Goal: Check status: Check status

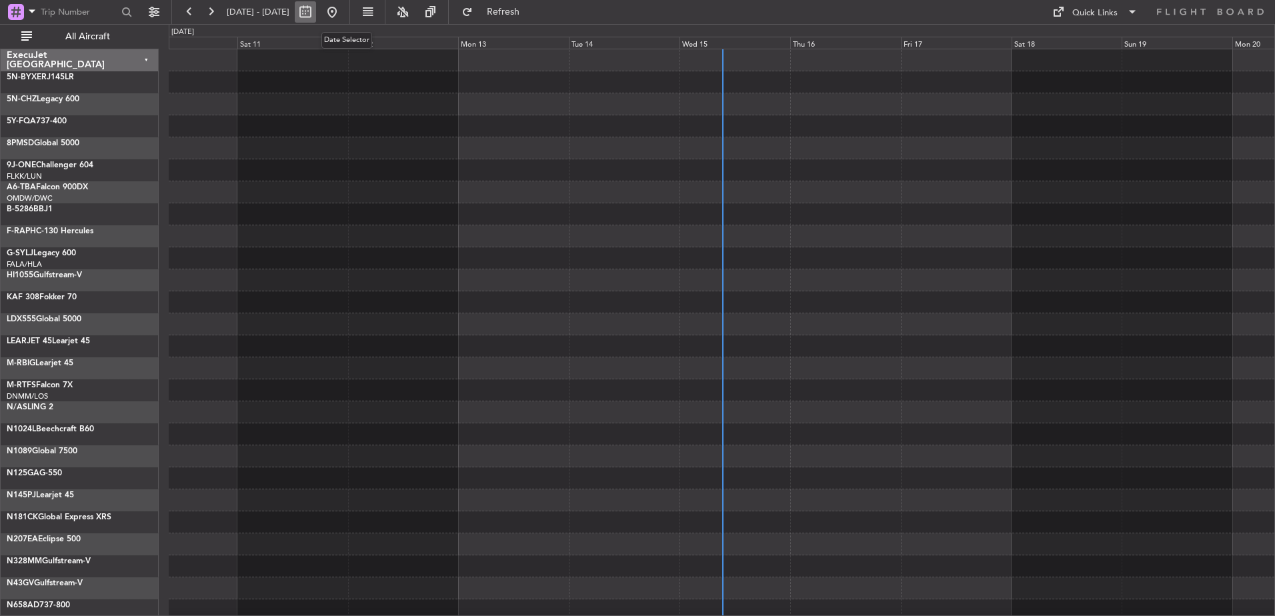
click at [316, 13] on button at bounding box center [305, 11] width 21 height 21
select select "10"
select select "2025"
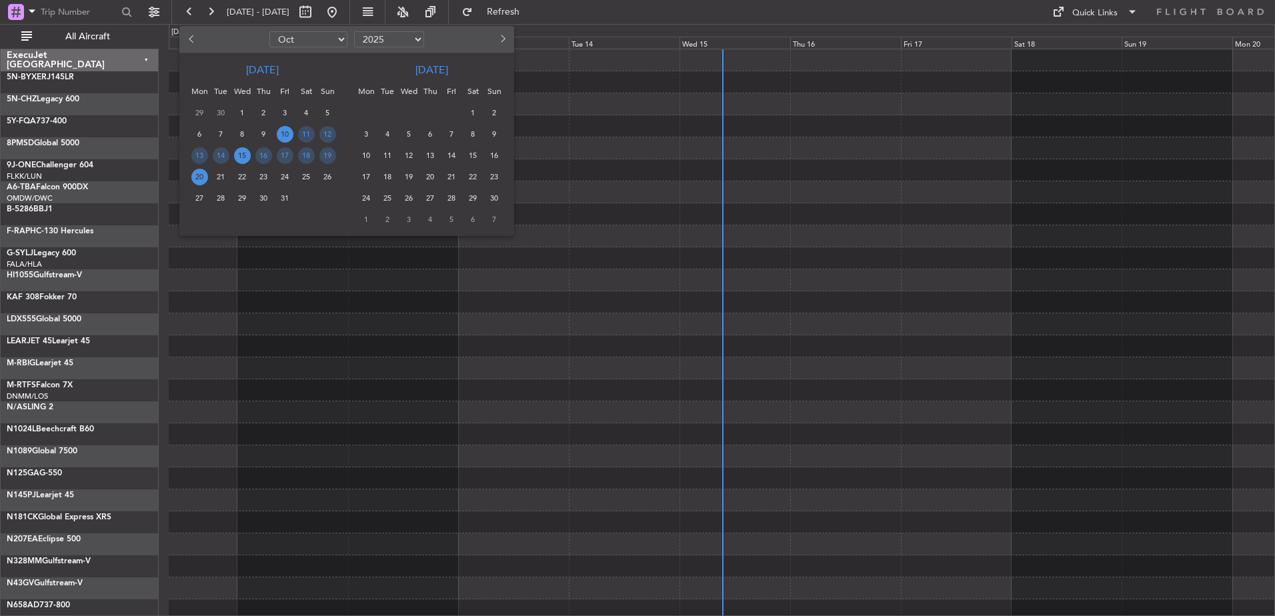
click at [246, 159] on span "15" at bounding box center [242, 155] width 17 height 17
click at [245, 156] on span "15" at bounding box center [242, 155] width 17 height 17
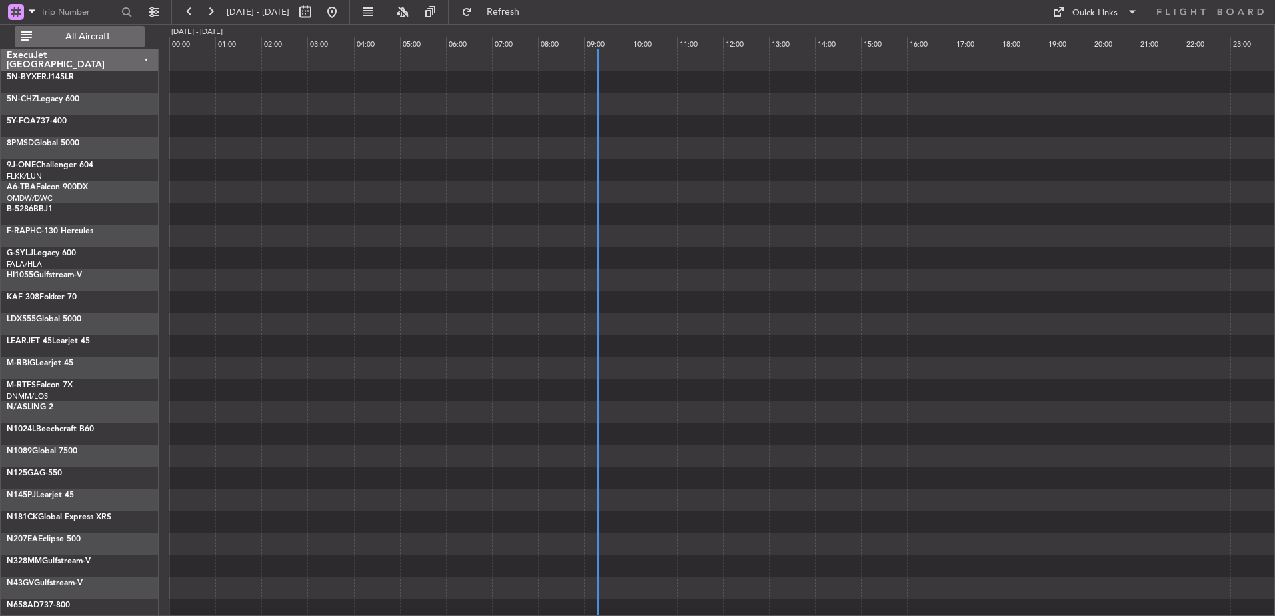
click at [89, 32] on span "All Aircraft" at bounding box center [88, 36] width 106 height 9
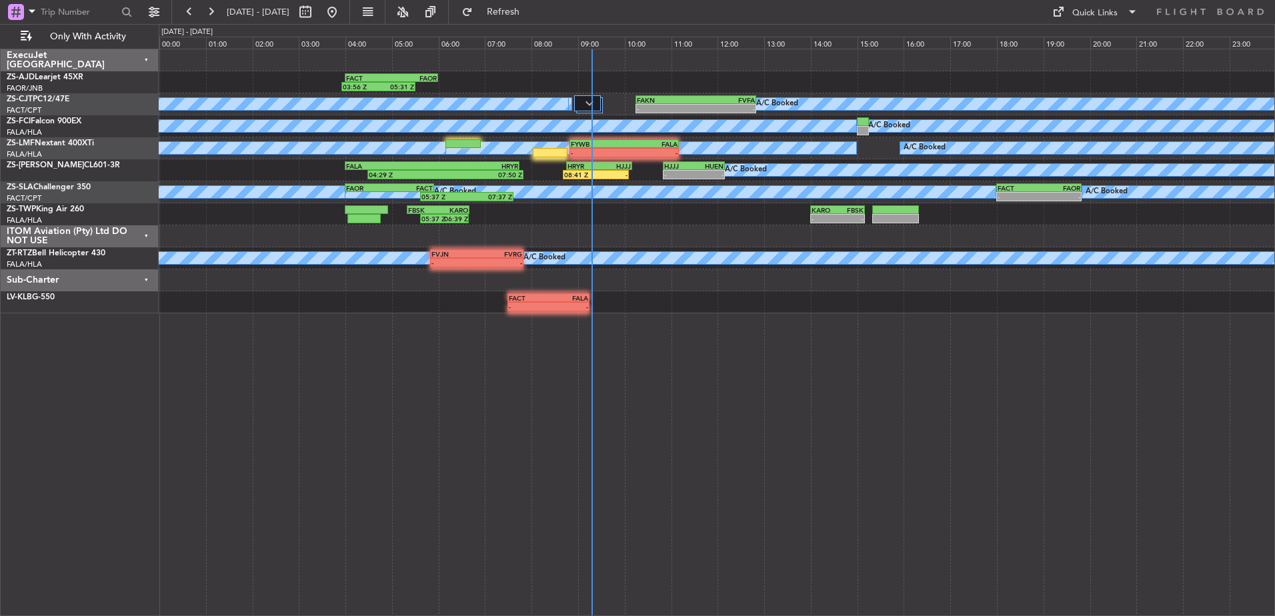
click at [145, 281] on div "Sub-Charter" at bounding box center [80, 280] width 158 height 22
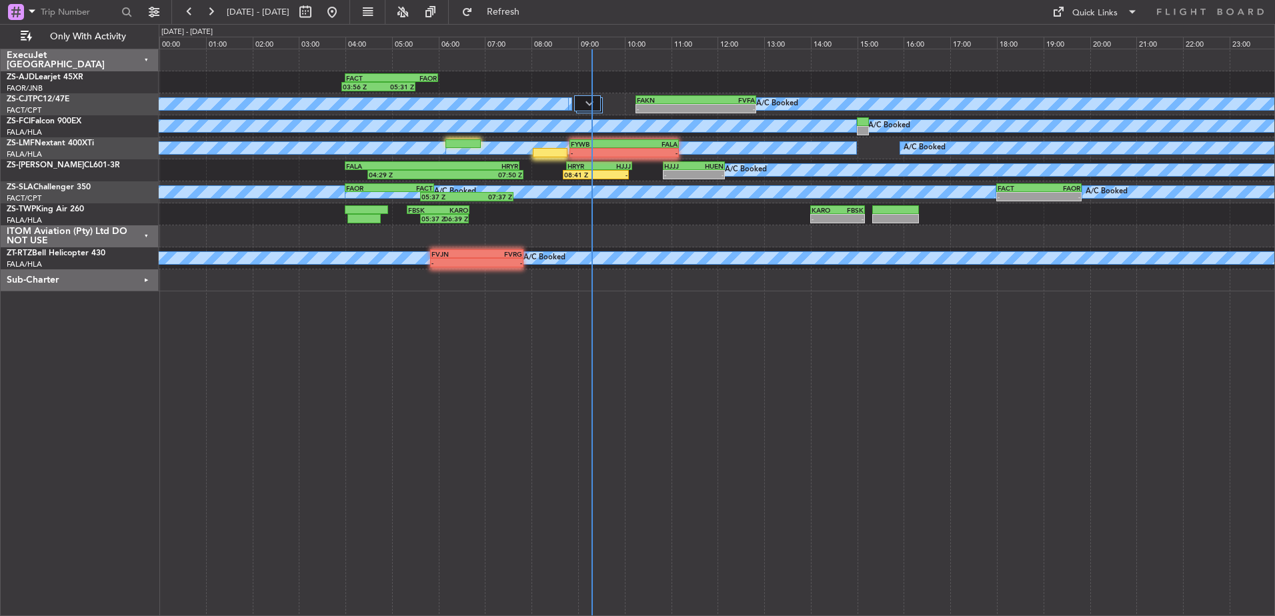
click at [147, 235] on div "ITOM Aviation (Pty) Ltd DO NOT USE" at bounding box center [80, 236] width 158 height 22
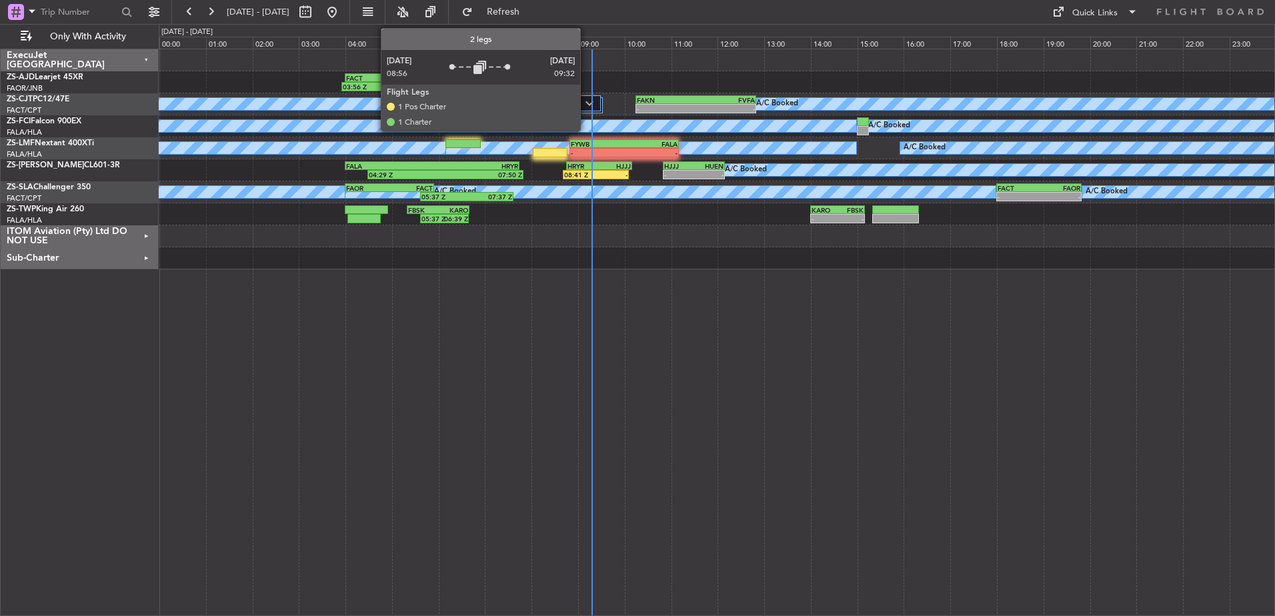
click at [588, 103] on img at bounding box center [590, 103] width 8 height 5
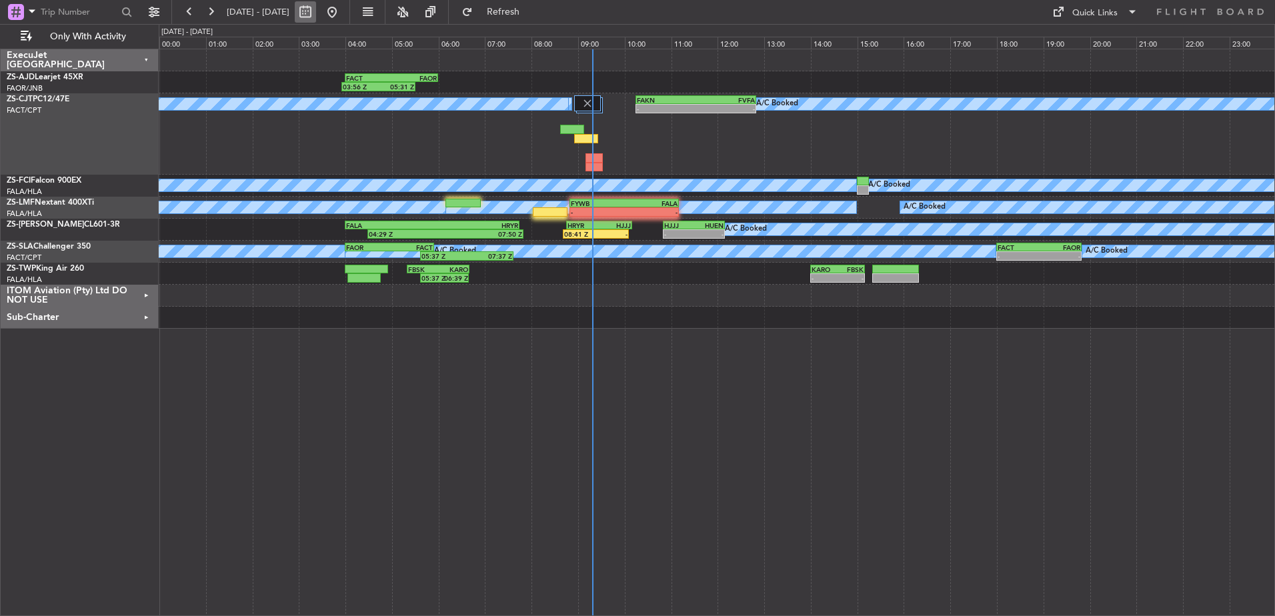
click at [316, 15] on button at bounding box center [305, 11] width 21 height 21
select select "10"
select select "2025"
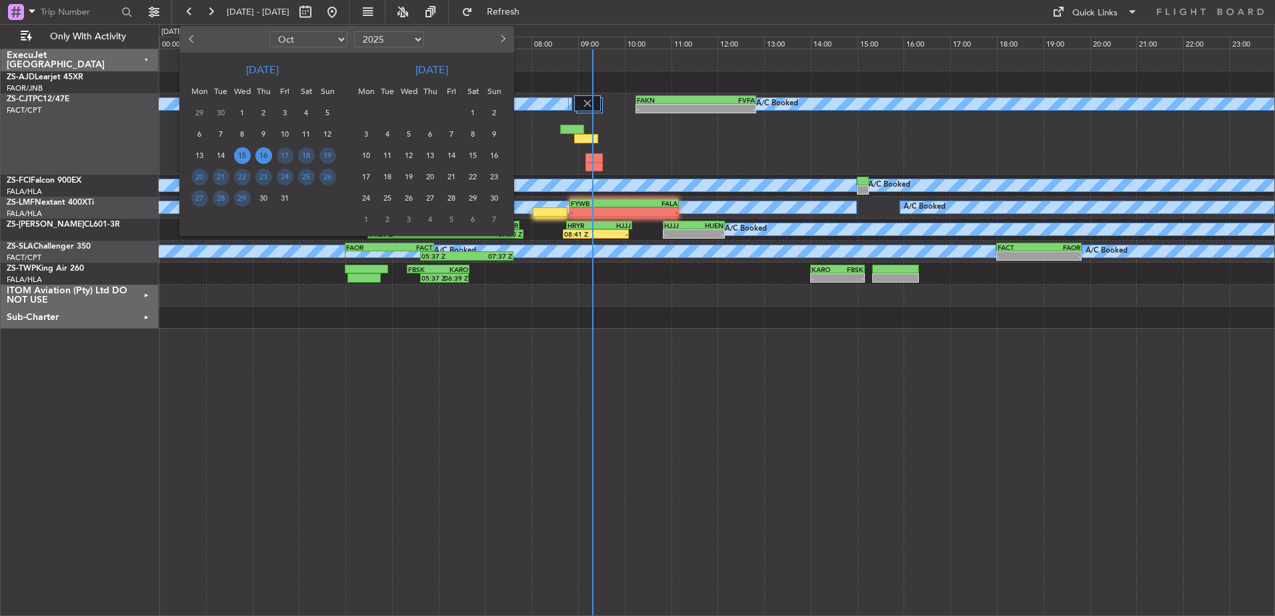
click at [265, 157] on span "16" at bounding box center [263, 155] width 17 height 17
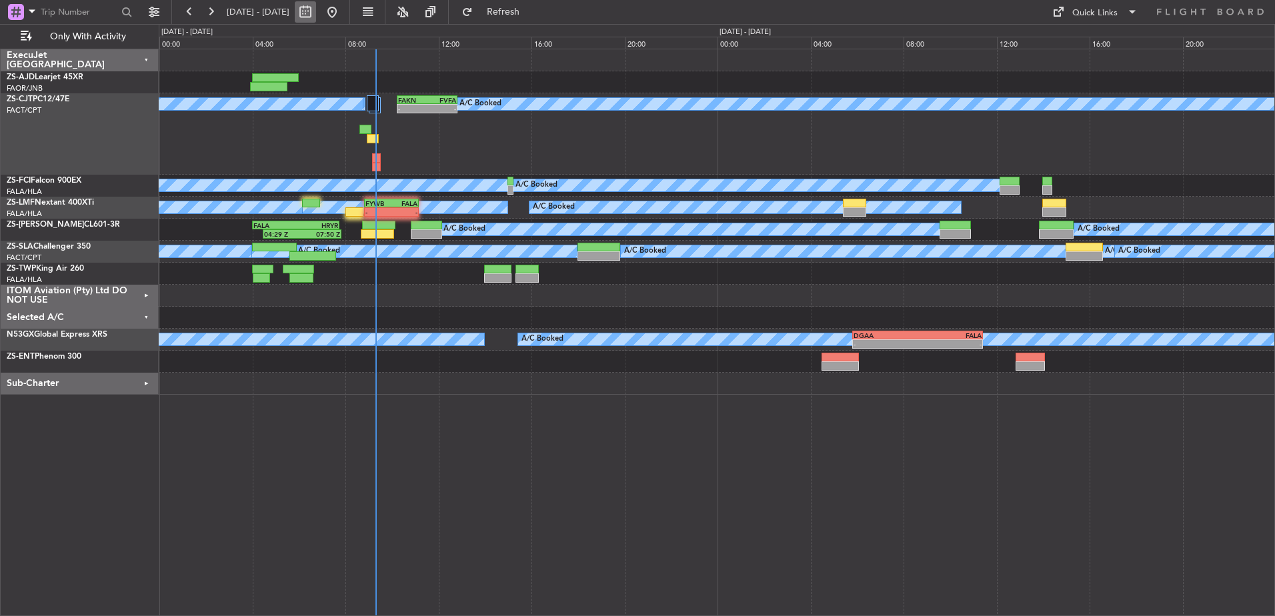
click at [316, 9] on button at bounding box center [305, 11] width 21 height 21
select select "10"
select select "2025"
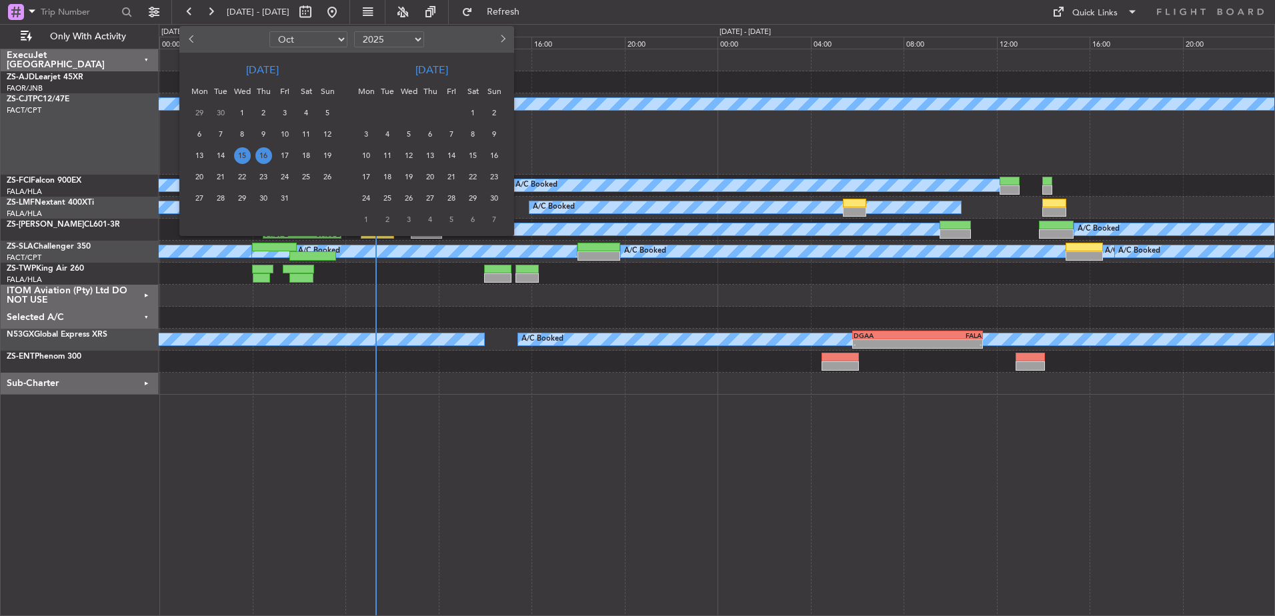
click at [262, 155] on span "16" at bounding box center [263, 155] width 17 height 17
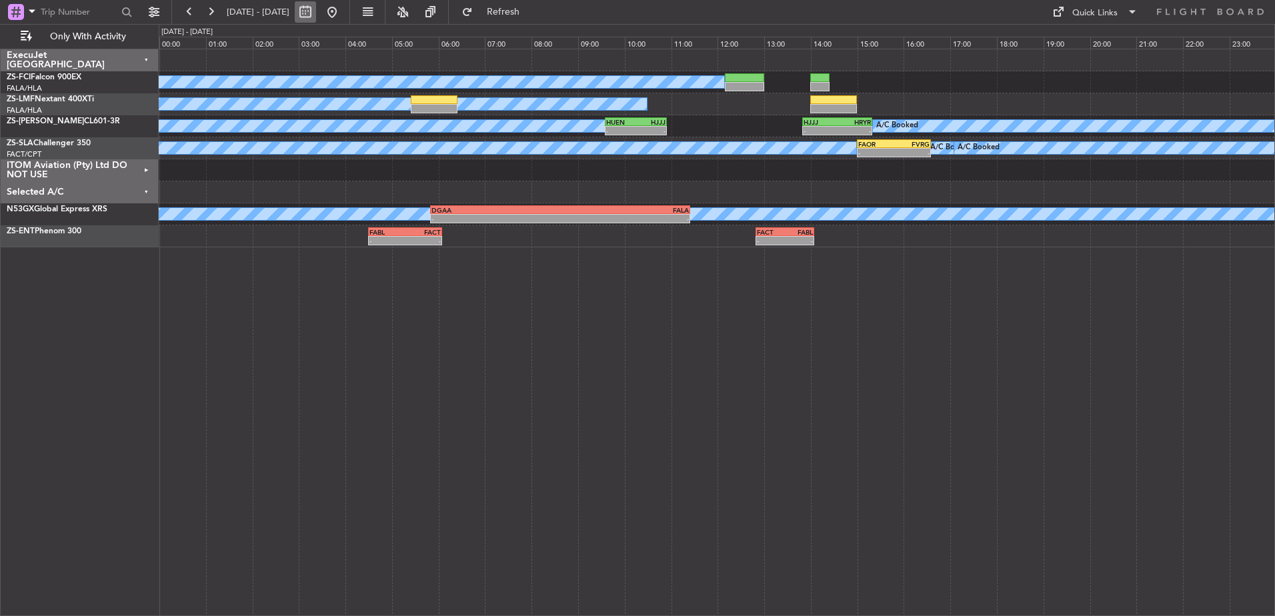
click at [316, 14] on button at bounding box center [305, 11] width 21 height 21
select select "10"
select select "2025"
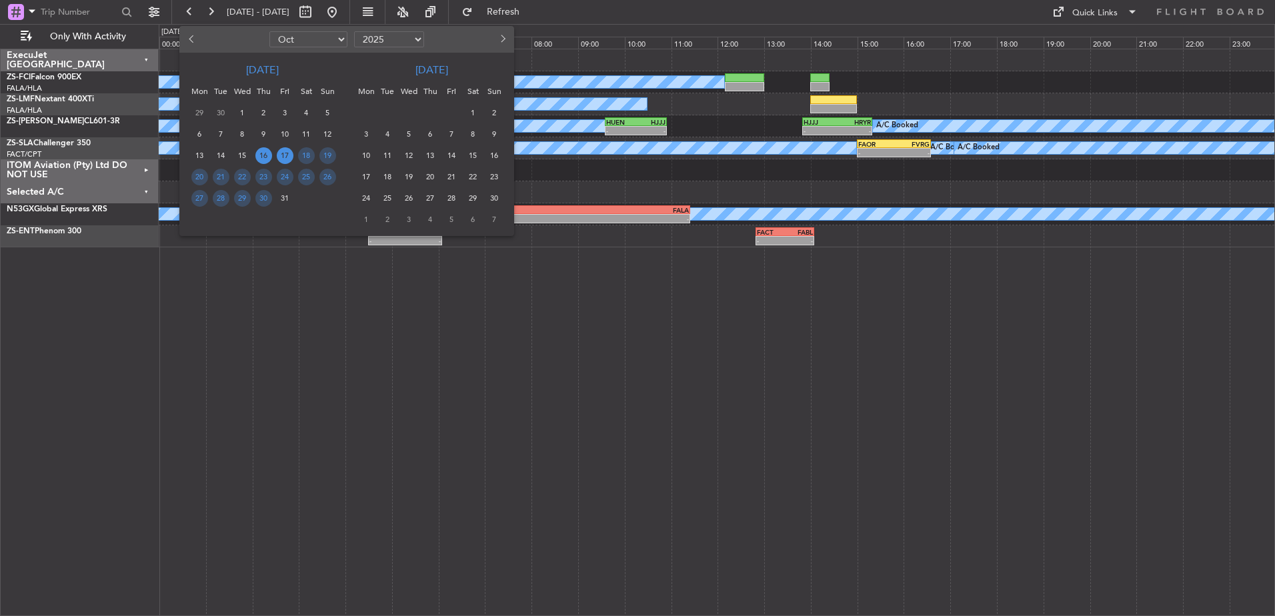
click at [285, 158] on span "17" at bounding box center [285, 155] width 17 height 17
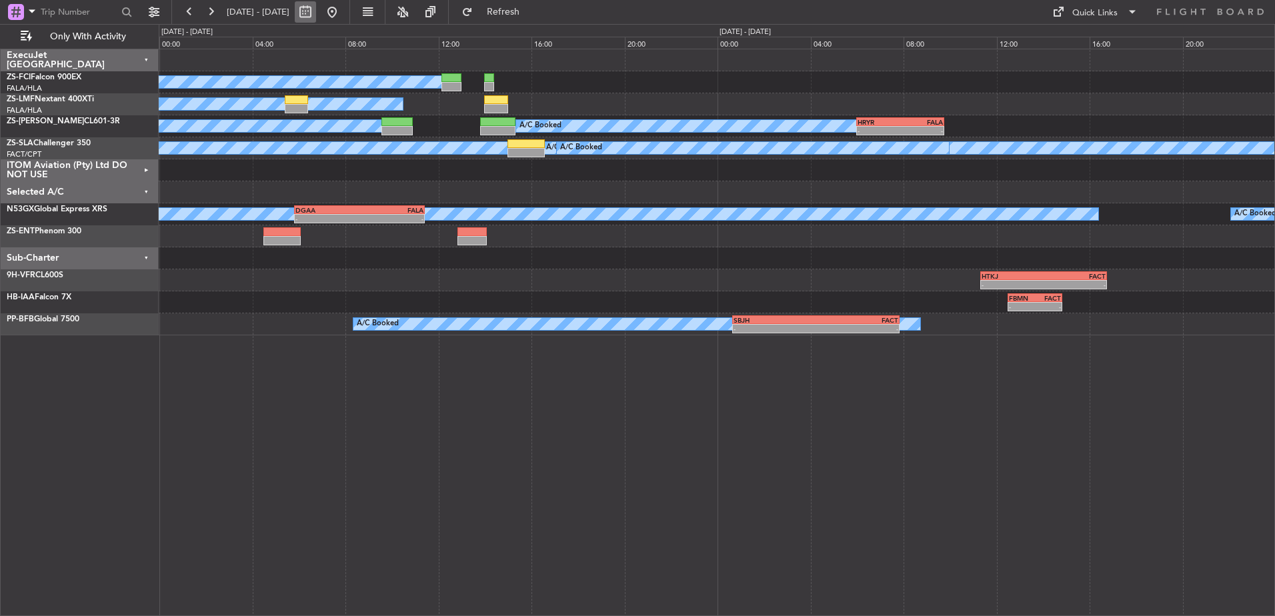
click at [316, 9] on button at bounding box center [305, 11] width 21 height 21
select select "10"
select select "2025"
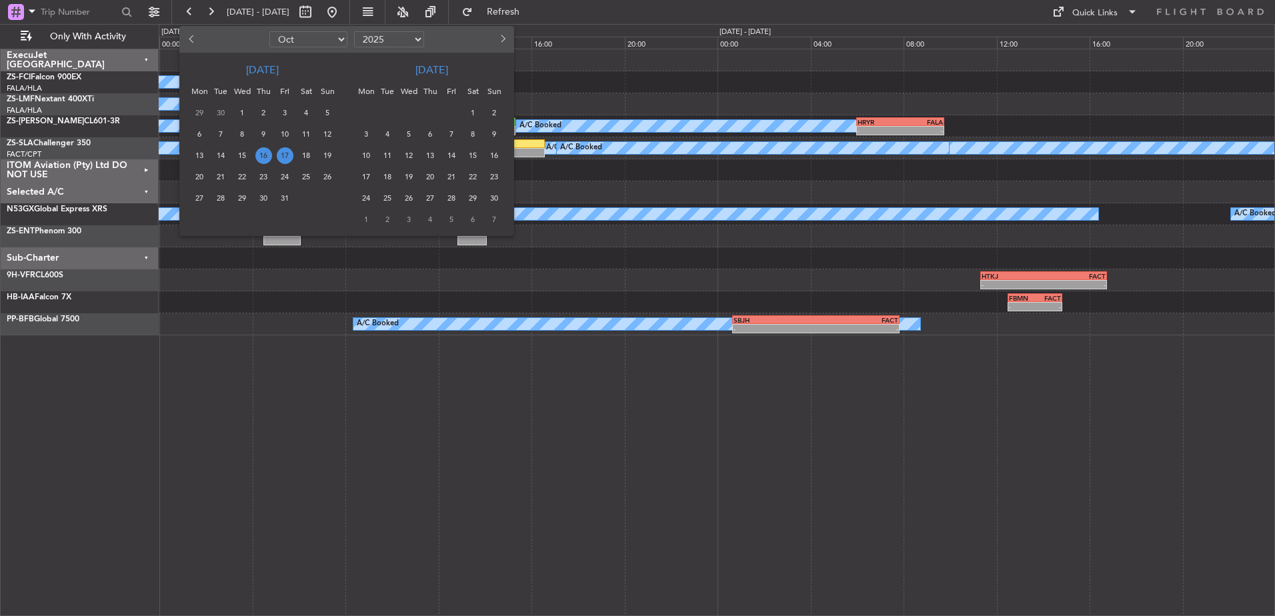
click at [286, 157] on span "17" at bounding box center [285, 155] width 17 height 17
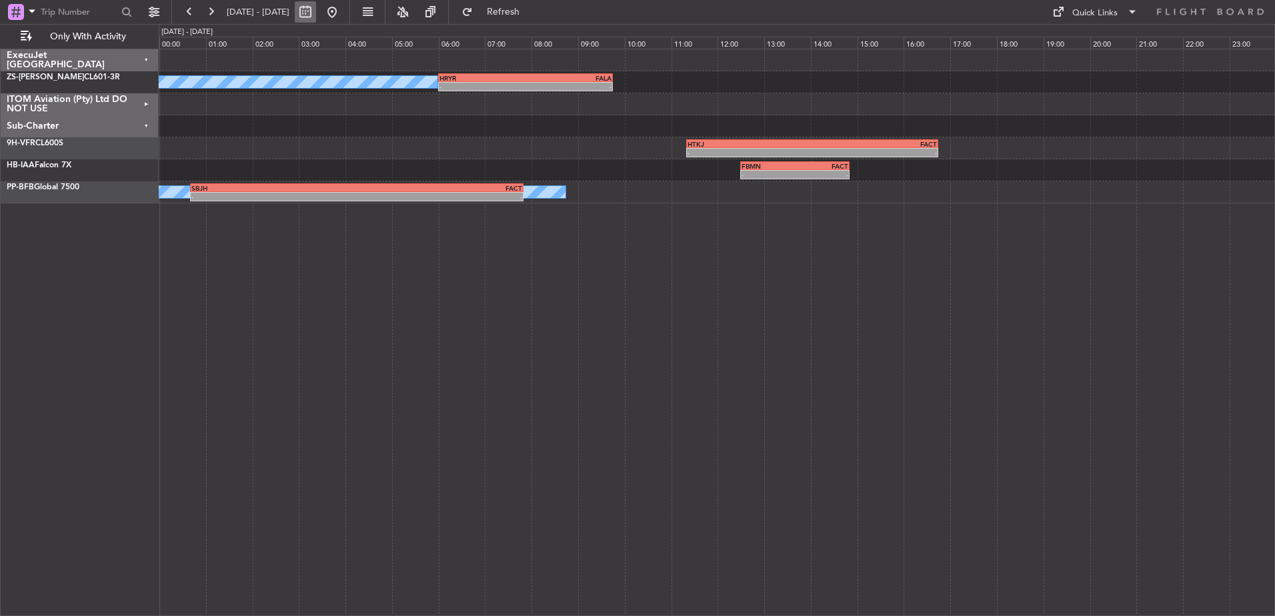
click at [316, 8] on button at bounding box center [305, 11] width 21 height 21
select select "10"
select select "2025"
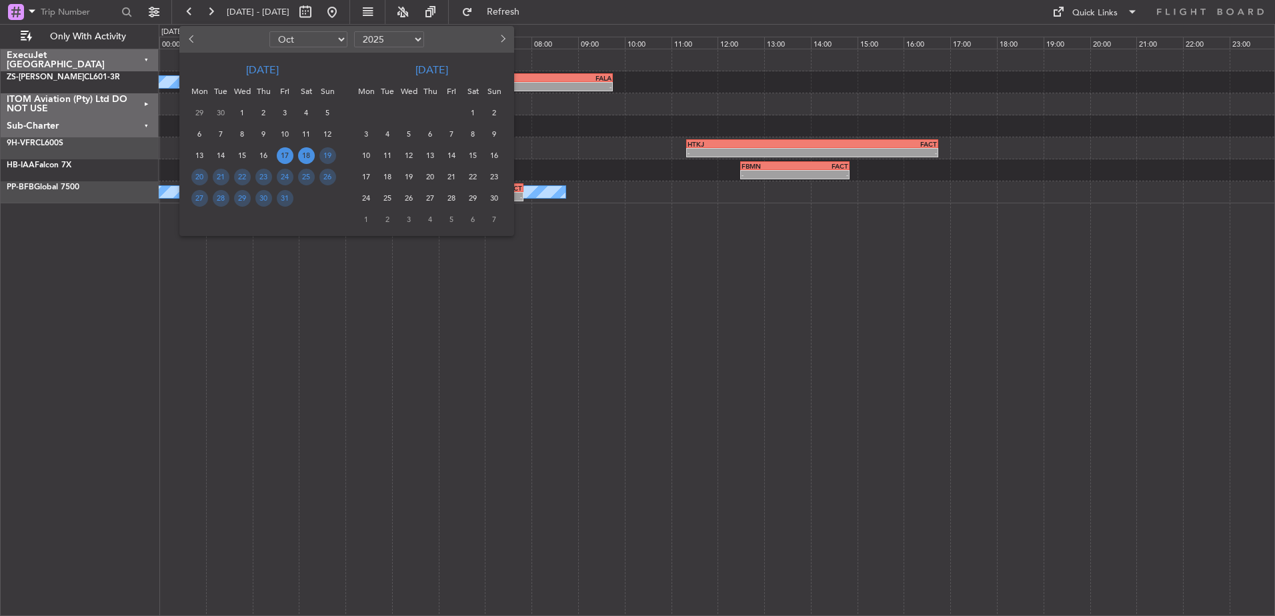
click at [307, 156] on span "18" at bounding box center [306, 155] width 17 height 17
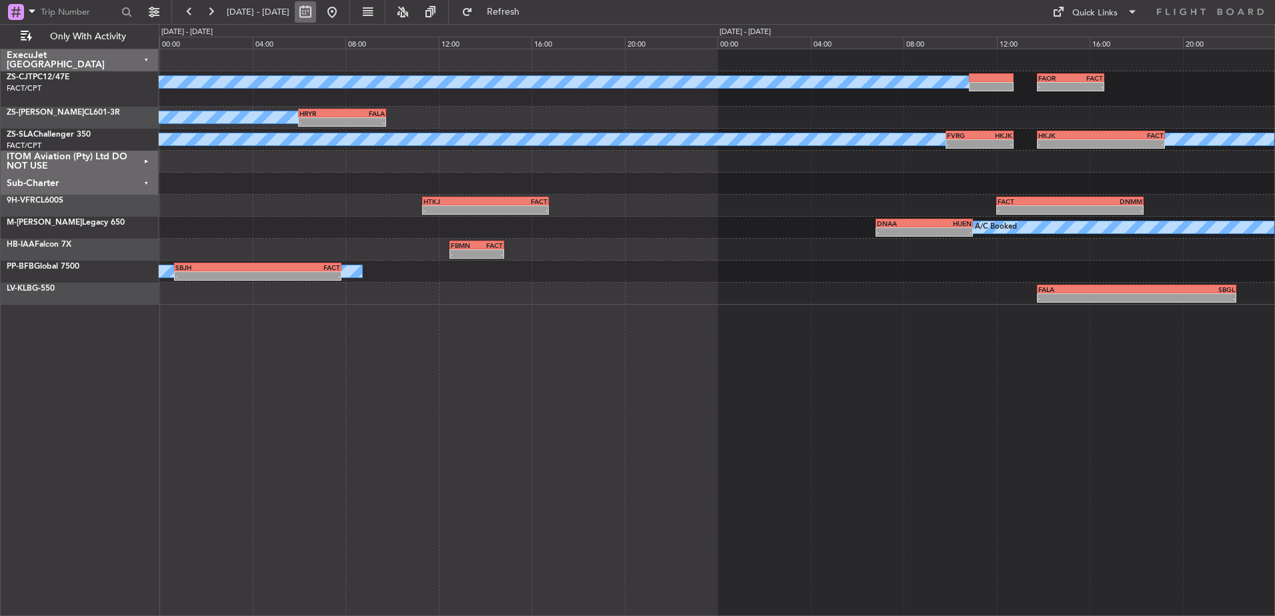
click at [316, 10] on button at bounding box center [305, 11] width 21 height 21
select select "10"
select select "2025"
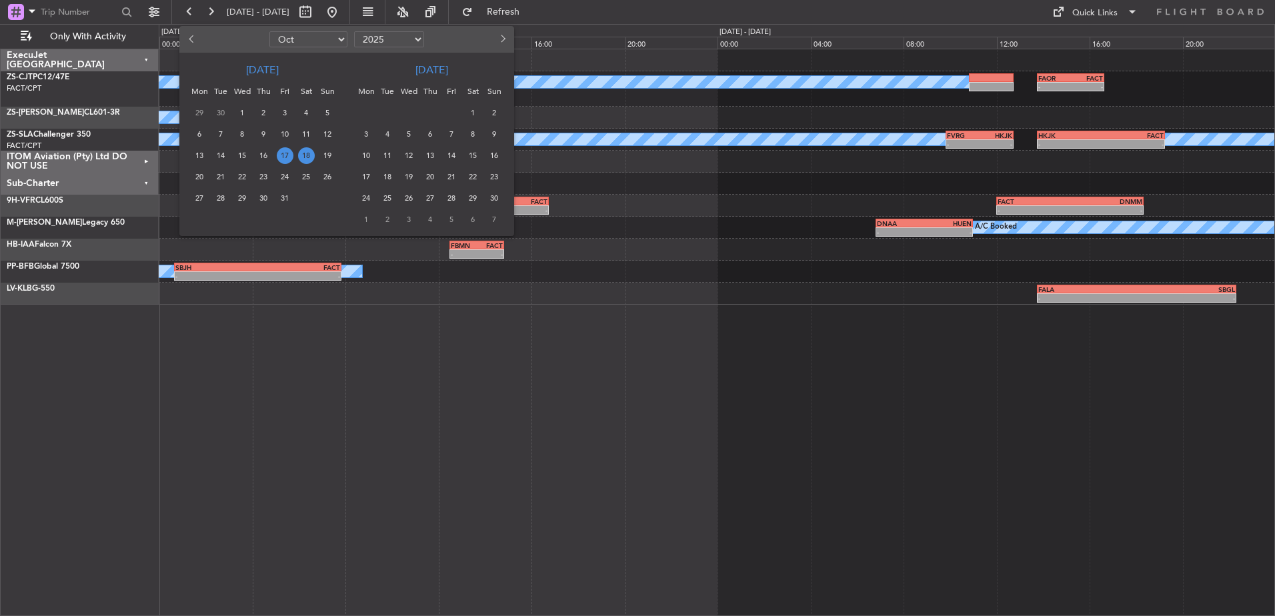
click at [306, 159] on span "18" at bounding box center [306, 155] width 17 height 17
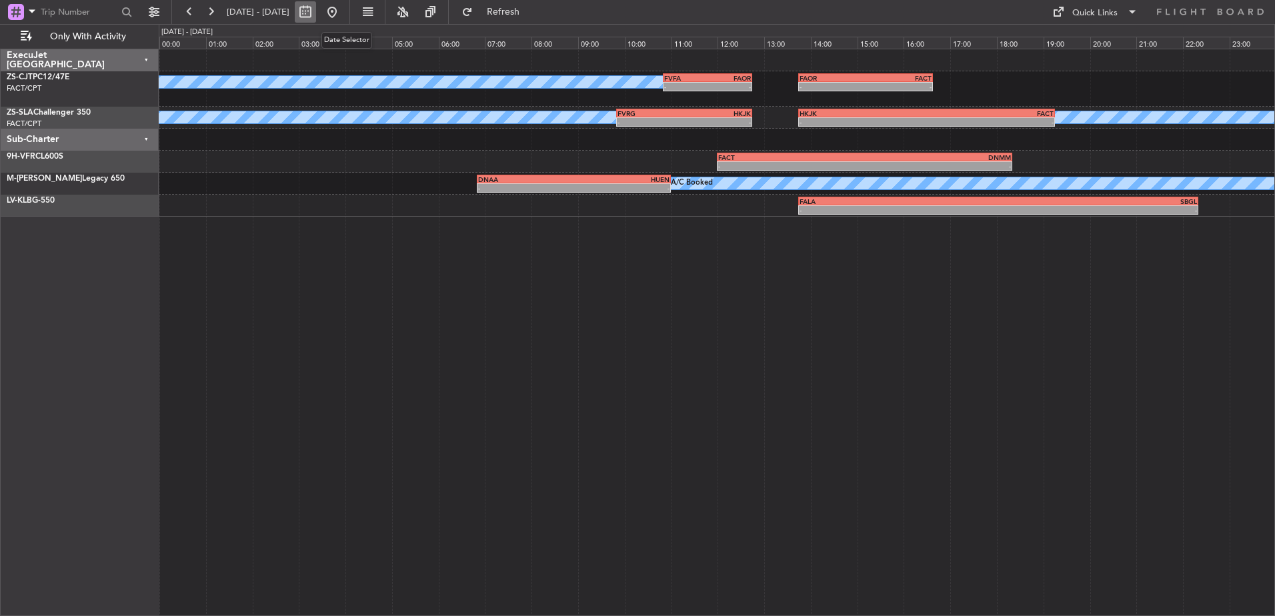
click at [316, 14] on button at bounding box center [305, 11] width 21 height 21
select select "10"
select select "2025"
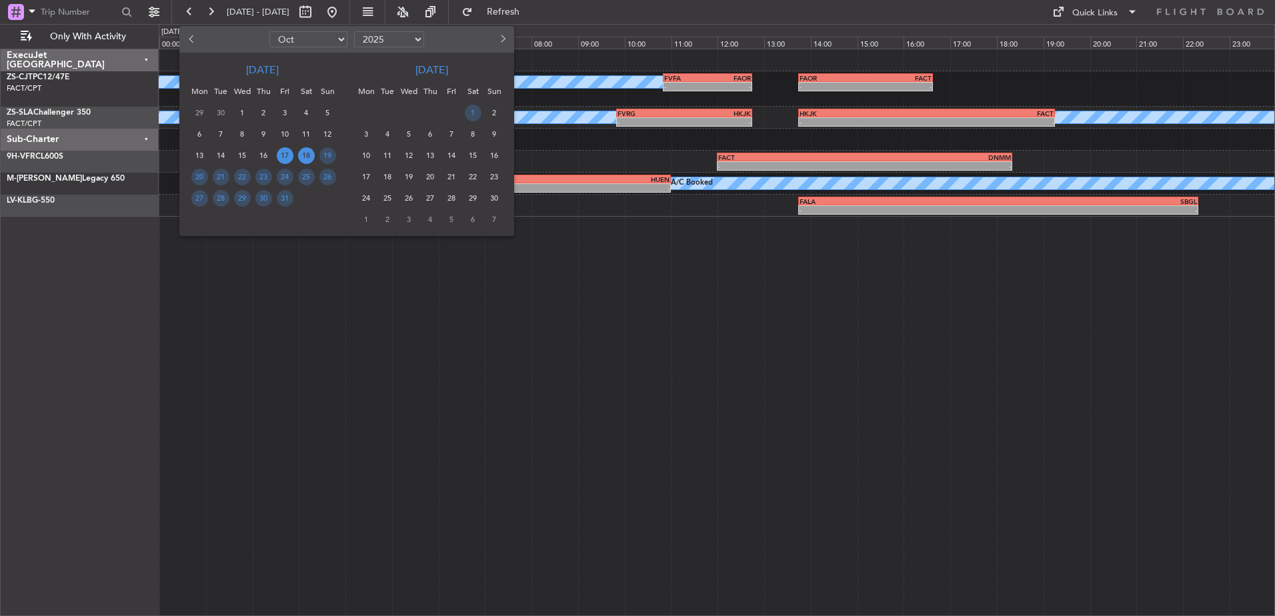
click at [280, 156] on span "17" at bounding box center [285, 155] width 17 height 17
click at [261, 156] on span "16" at bounding box center [263, 155] width 17 height 17
click at [261, 155] on span "16" at bounding box center [263, 155] width 17 height 17
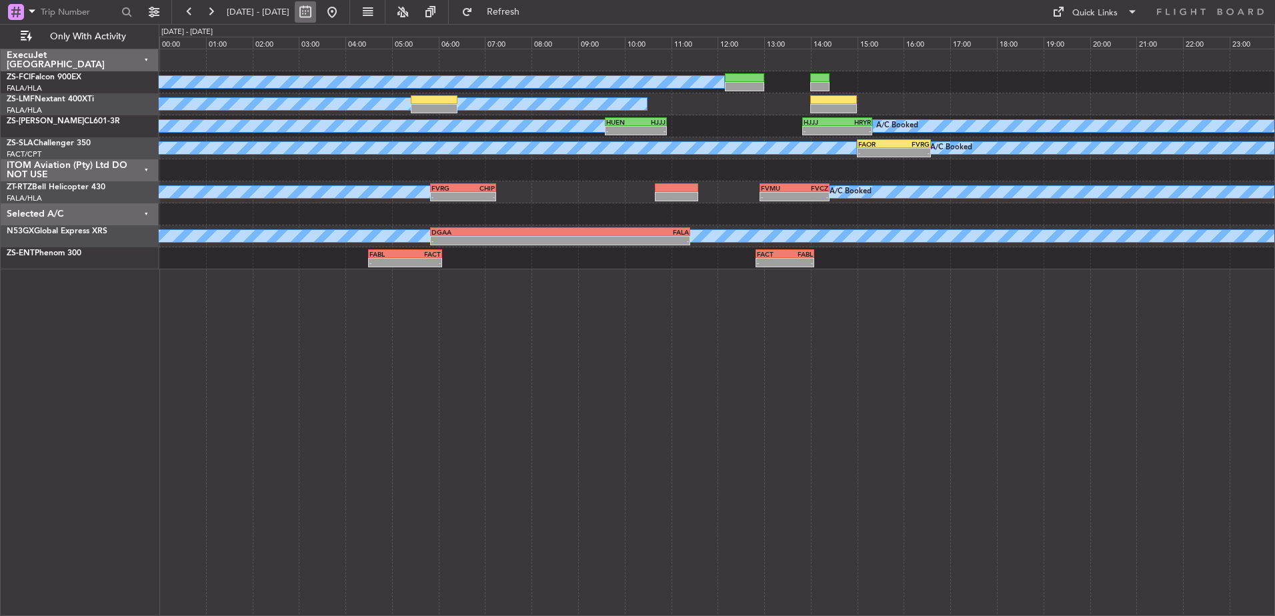
click at [316, 10] on button at bounding box center [305, 11] width 21 height 21
select select "10"
select select "2025"
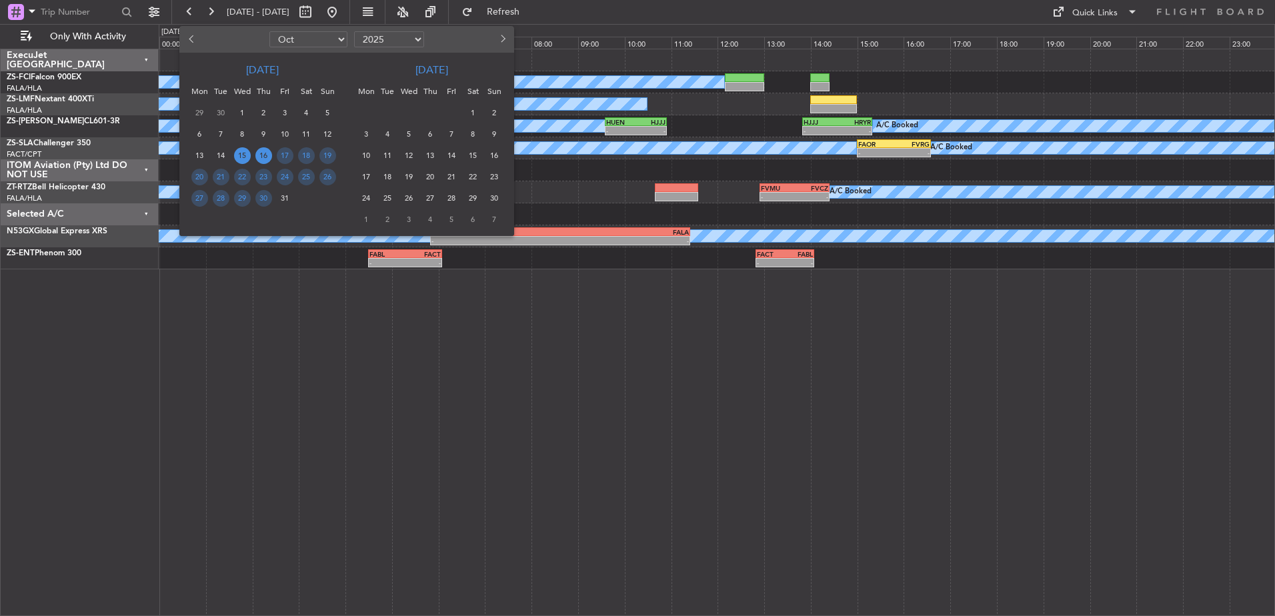
click at [245, 157] on span "15" at bounding box center [242, 155] width 17 height 17
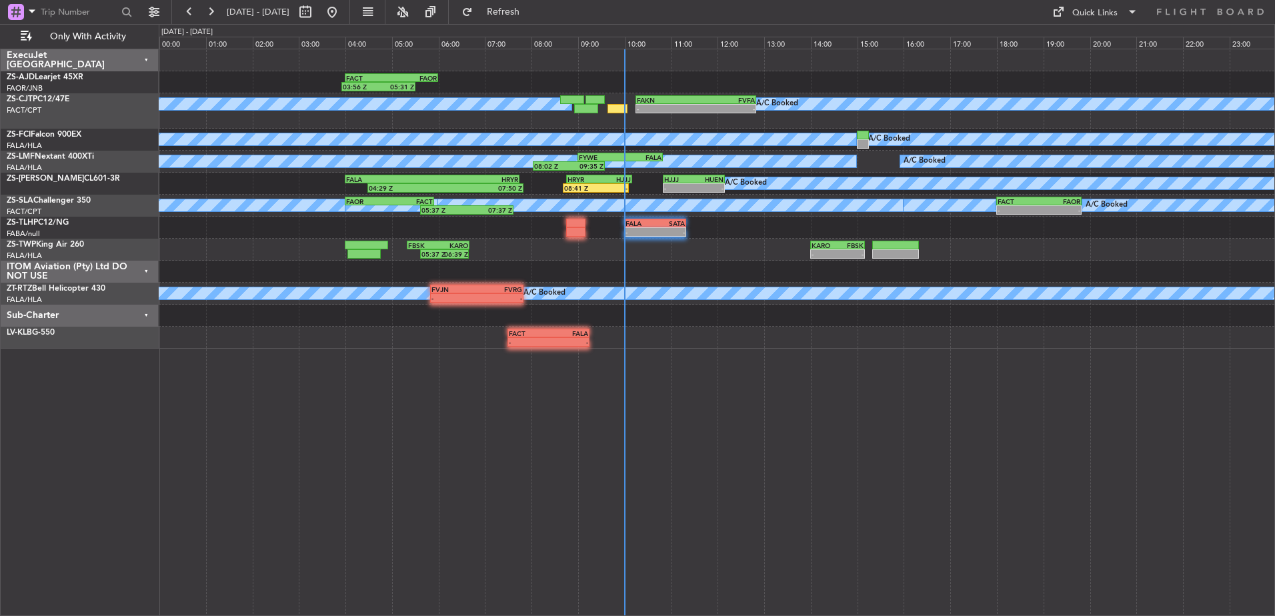
click at [145, 315] on div "Sub-Charter" at bounding box center [80, 316] width 158 height 22
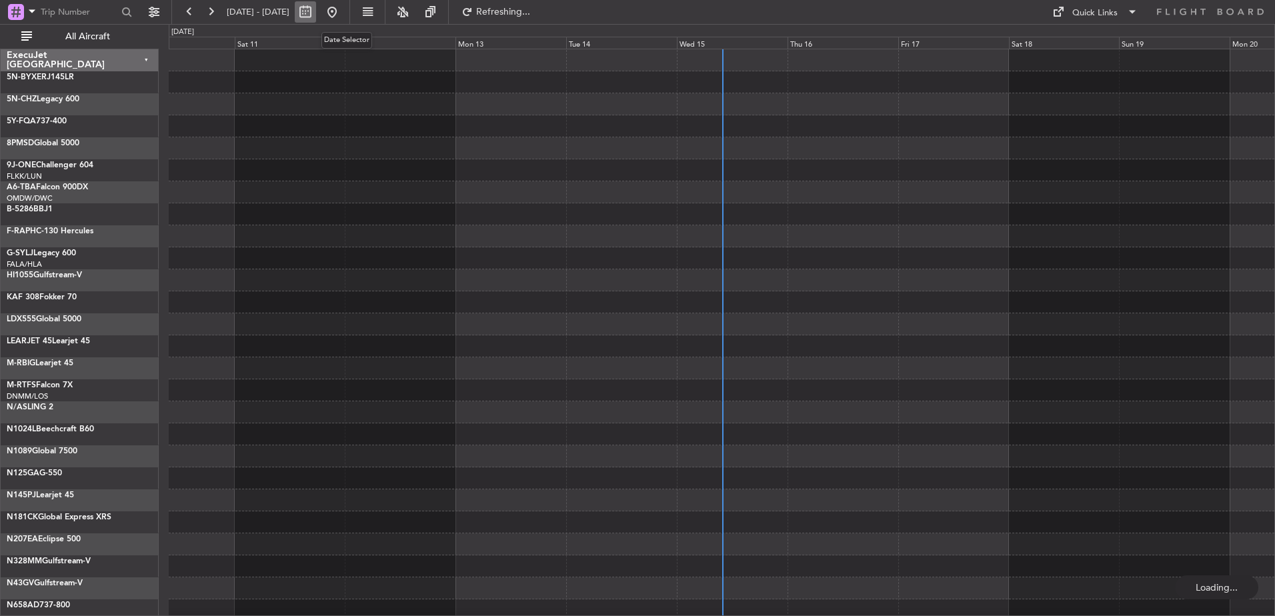
click at [316, 15] on button at bounding box center [305, 11] width 21 height 21
select select "10"
select select "2025"
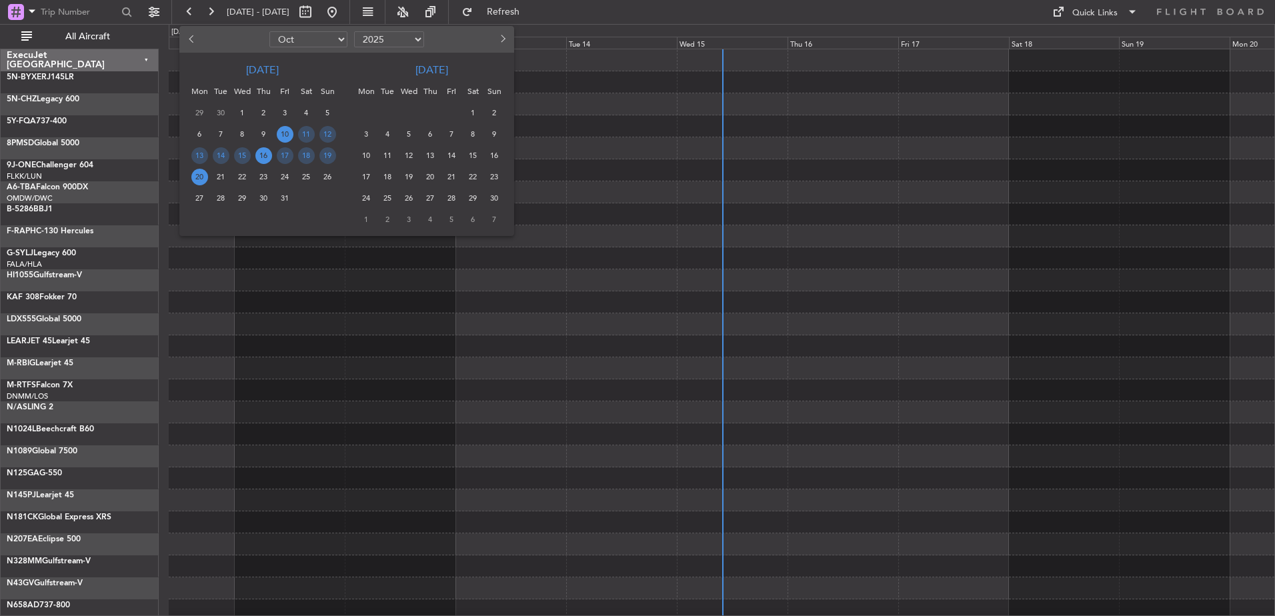
click at [261, 155] on span "16" at bounding box center [263, 155] width 17 height 17
click at [263, 155] on span "16" at bounding box center [263, 155] width 17 height 17
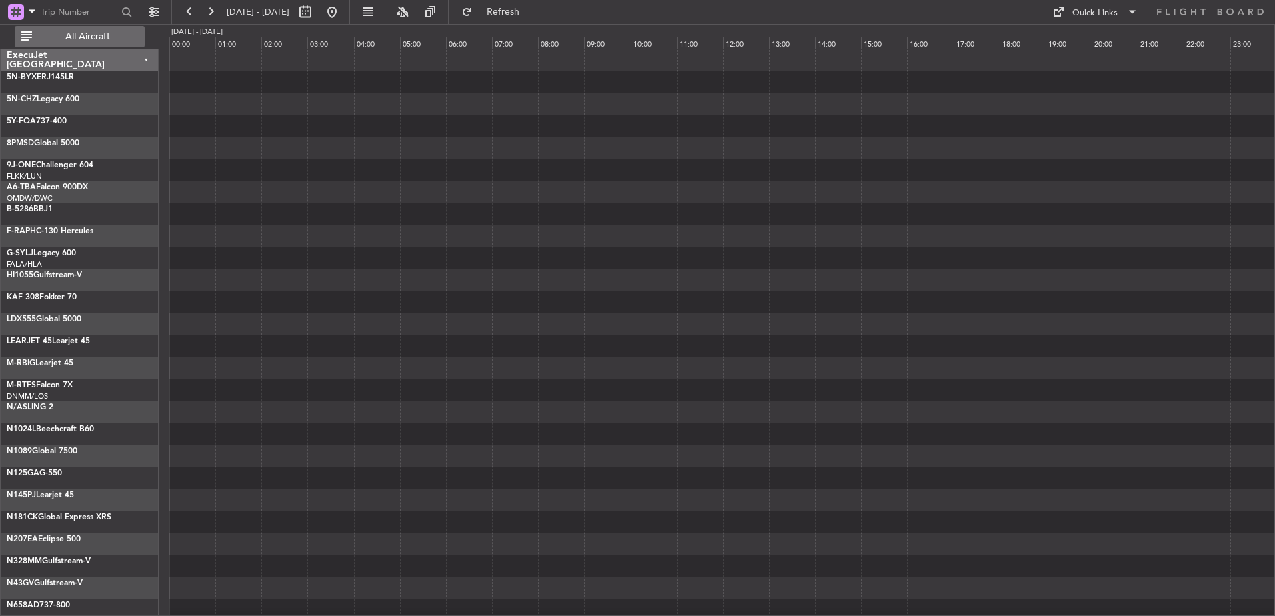
click at [62, 35] on span "All Aircraft" at bounding box center [88, 36] width 106 height 9
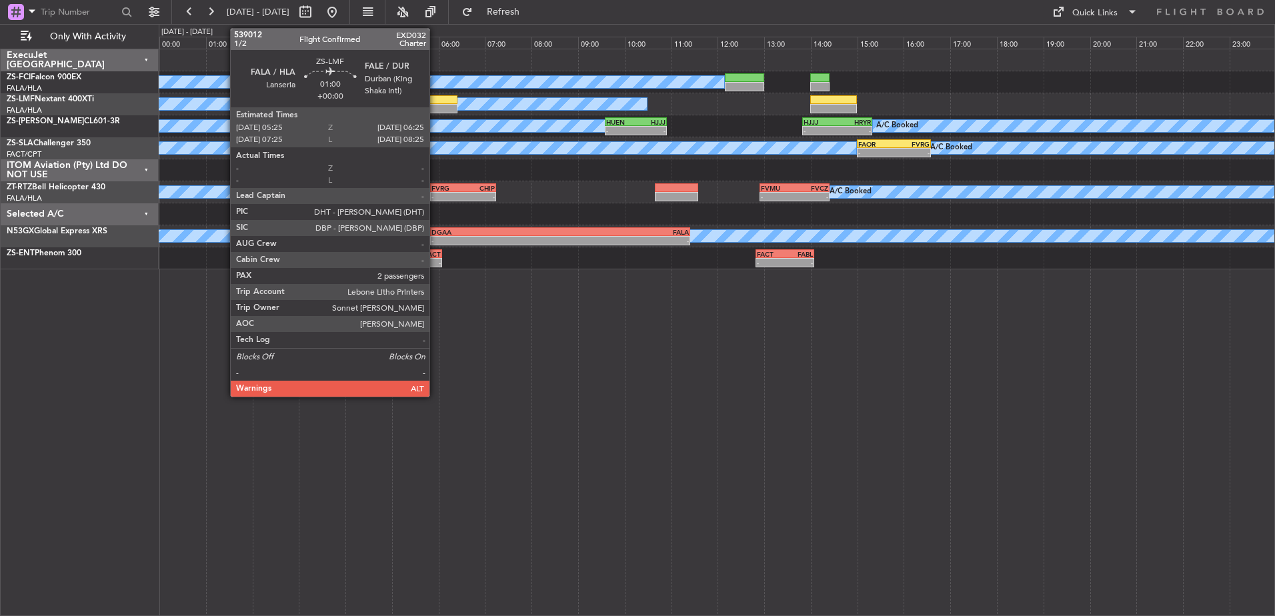
click at [435, 103] on div at bounding box center [434, 99] width 47 height 9
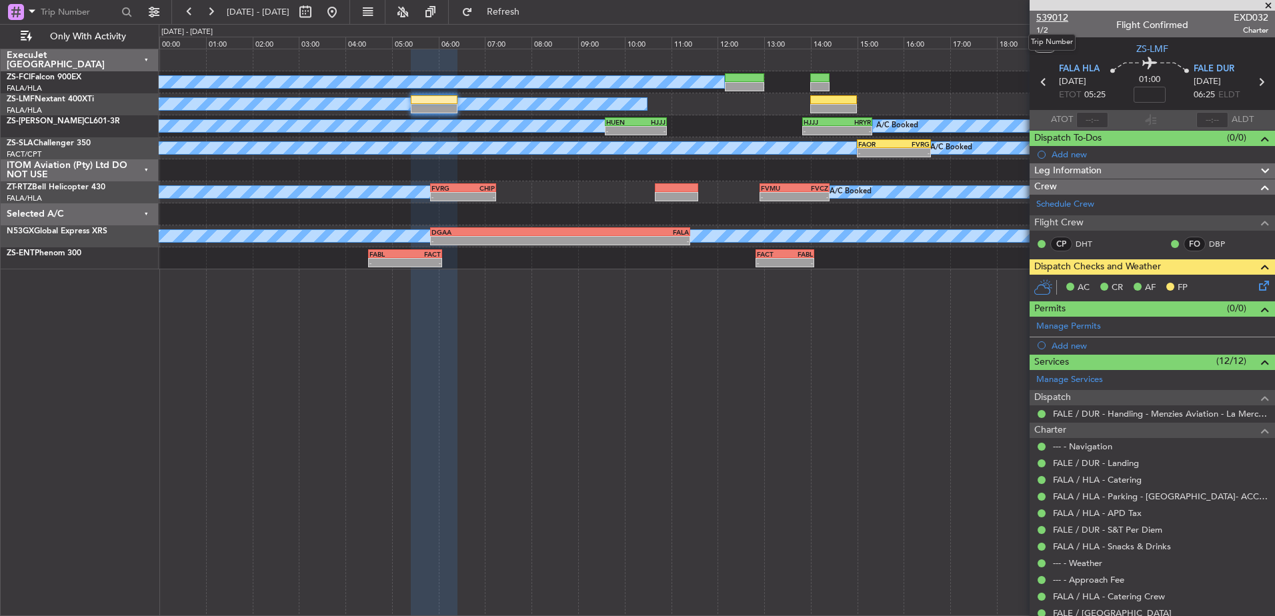
click at [1052, 12] on span "539012" at bounding box center [1052, 18] width 32 height 14
